Goal: Task Accomplishment & Management: Manage account settings

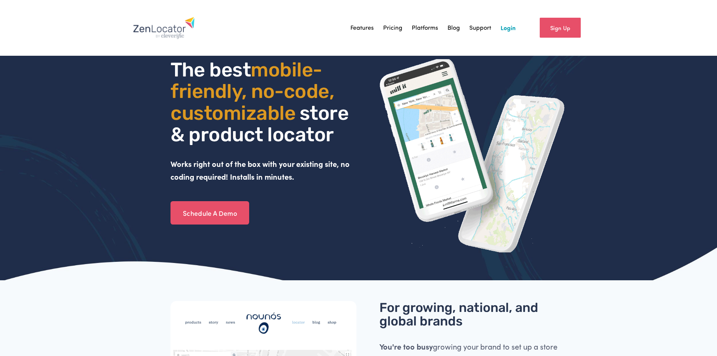
click at [510, 28] on link "Login" at bounding box center [508, 27] width 15 height 11
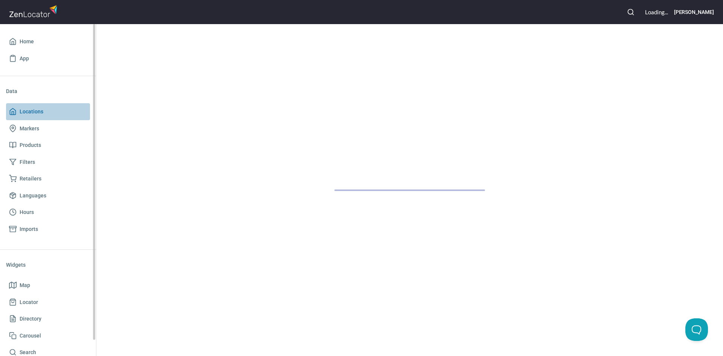
click at [14, 107] on span "Locations" at bounding box center [48, 111] width 78 height 9
click at [9, 110] on icon at bounding box center [13, 112] width 8 height 8
click at [10, 109] on icon at bounding box center [13, 112] width 8 height 8
click at [9, 40] on icon at bounding box center [13, 42] width 8 height 8
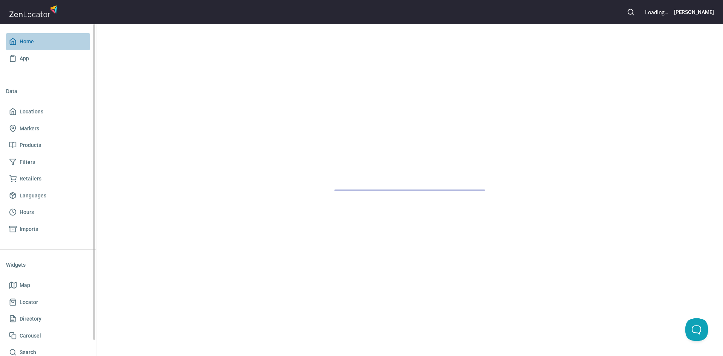
click at [11, 38] on icon at bounding box center [13, 42] width 8 height 8
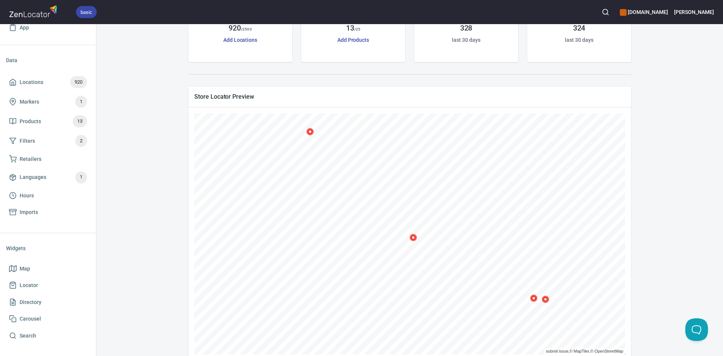
scroll to position [92, 0]
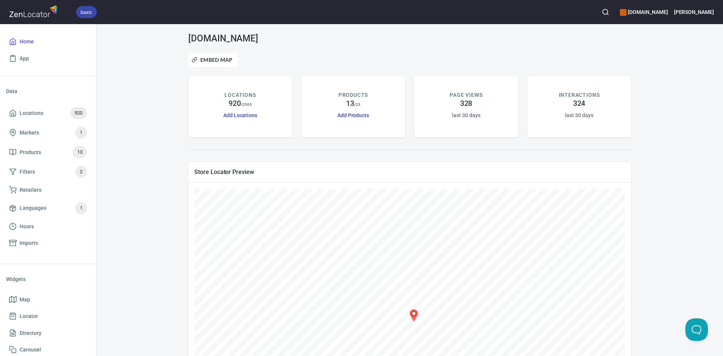
scroll to position [92, 0]
